Goal: Transaction & Acquisition: Purchase product/service

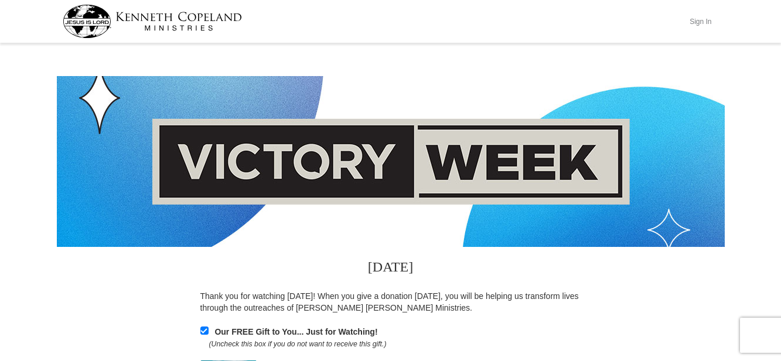
click at [705, 20] on button "Sign In" at bounding box center [700, 21] width 35 height 18
select select "[GEOGRAPHIC_DATA]"
click at [182, 13] on img at bounding box center [152, 21] width 179 height 33
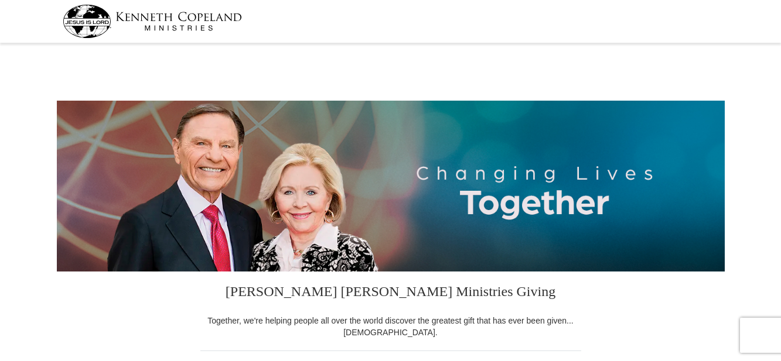
select select "TX"
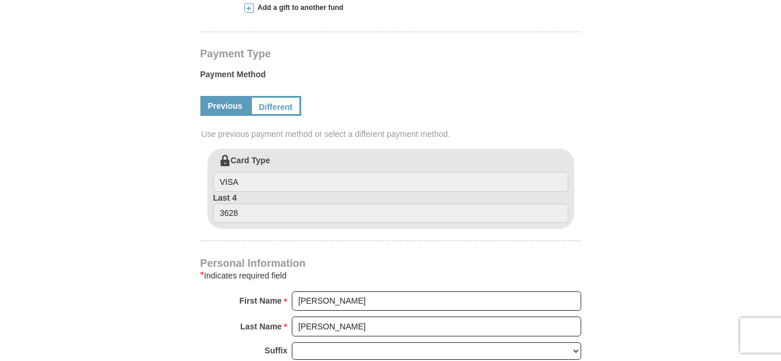
scroll to position [234, 0]
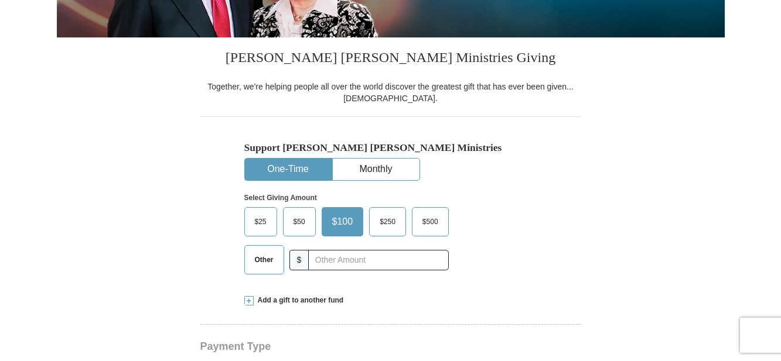
click at [271, 260] on span "Other" at bounding box center [264, 260] width 30 height 18
click at [0, 0] on input "Other" at bounding box center [0, 0] width 0 height 0
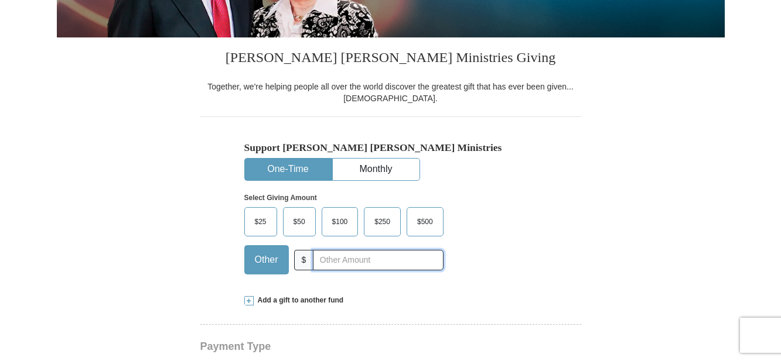
click at [326, 260] on input "text" at bounding box center [378, 260] width 130 height 21
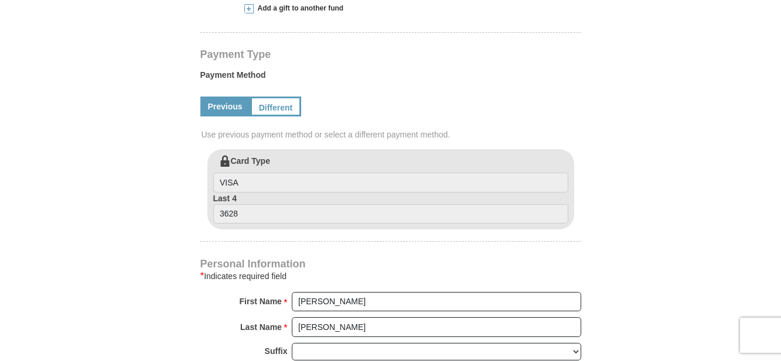
scroll to position [527, 0]
type input "82.93"
click at [273, 107] on link "Different" at bounding box center [274, 106] width 49 height 20
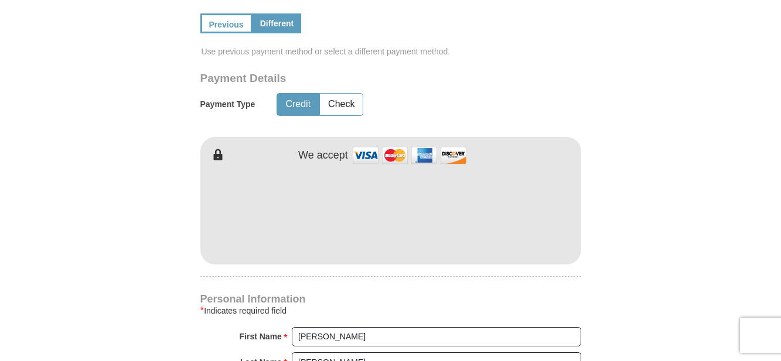
scroll to position [586, 0]
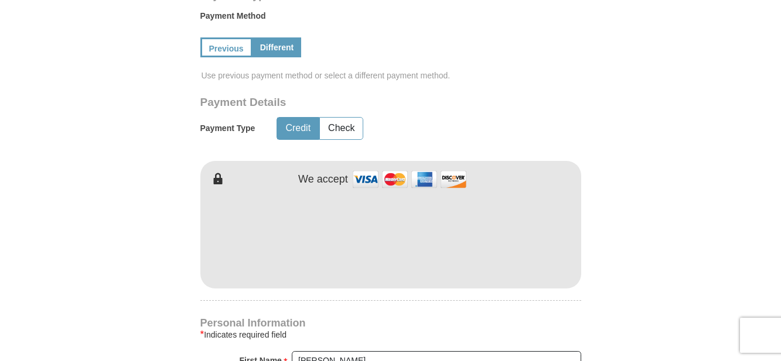
click at [612, 206] on form "Kenneth Copeland Ministries Giving Together, we're helping people all over the …" at bounding box center [391, 151] width 668 height 1380
click at [209, 37] on div "Previous Different" at bounding box center [390, 48] width 381 height 40
click at [211, 51] on link "Previous" at bounding box center [225, 47] width 50 height 20
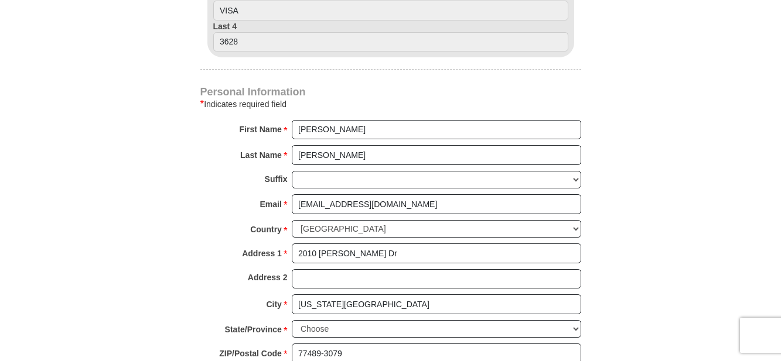
scroll to position [703, 0]
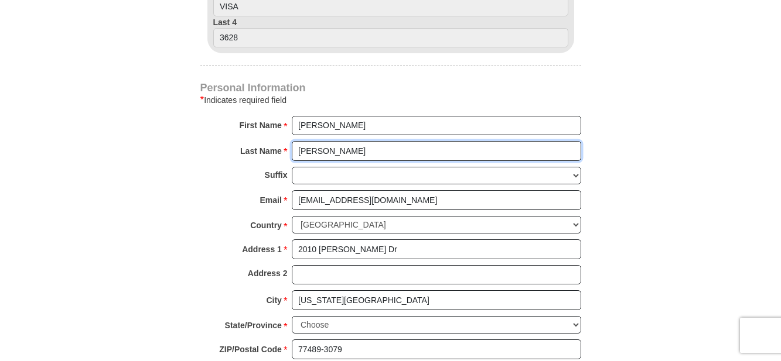
drag, startPoint x: 336, startPoint y: 154, endPoint x: 288, endPoint y: 148, distance: 49.0
click at [288, 148] on div "Last Name * Jackson Please enter Last Name" at bounding box center [390, 154] width 381 height 26
type input "Artis"
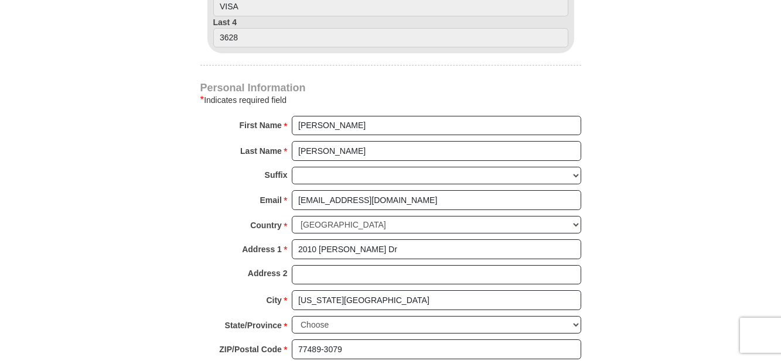
click at [728, 196] on body "Kenneth Copeland Ministries Giving Together, we're helping people all over the …" at bounding box center [390, 331] width 781 height 2069
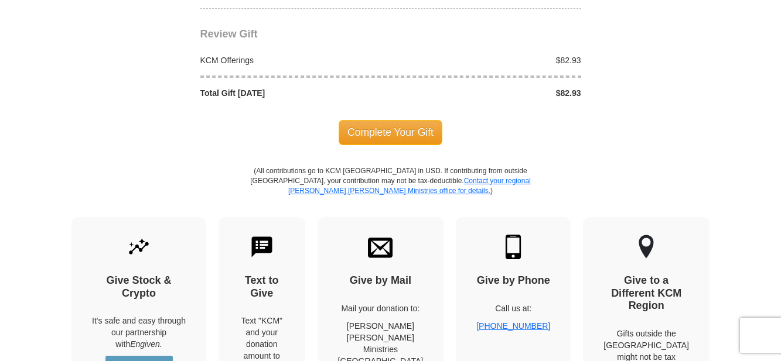
scroll to position [1054, 0]
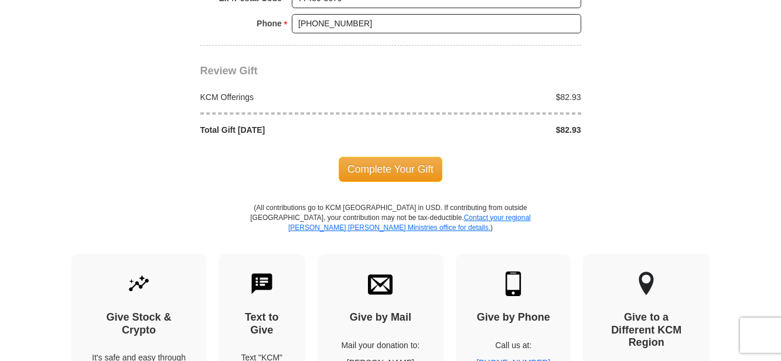
drag, startPoint x: 398, startPoint y: 165, endPoint x: 584, endPoint y: 192, distance: 188.3
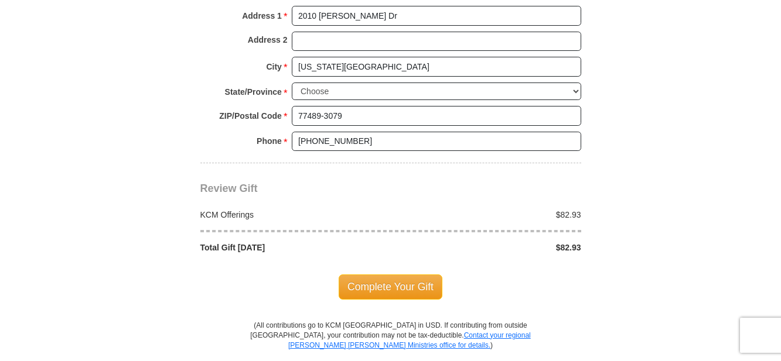
scroll to position [937, 0]
click at [402, 287] on span "Complete Your Gift" at bounding box center [391, 286] width 104 height 25
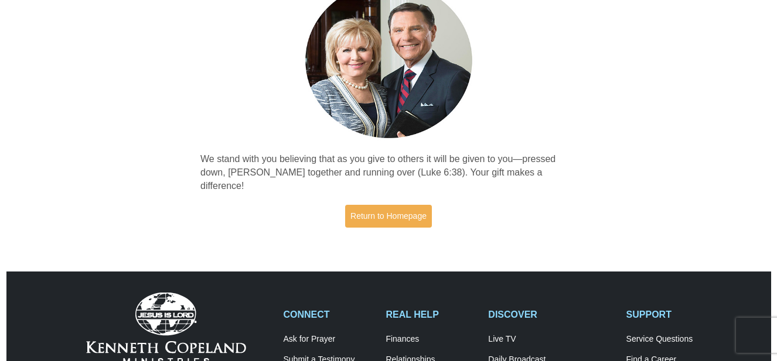
scroll to position [117, 0]
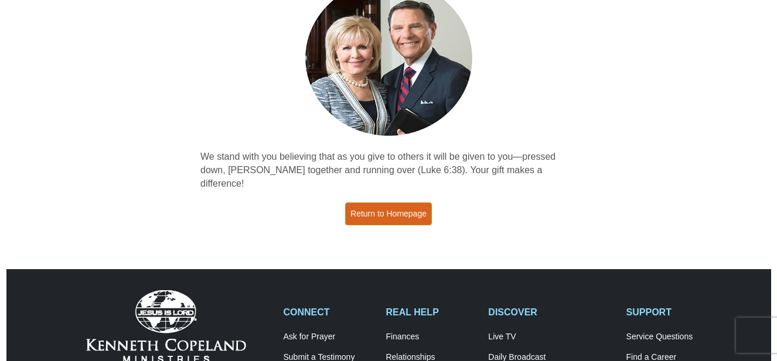
click at [395, 203] on link "Return to Homepage" at bounding box center [388, 214] width 87 height 23
